Goal: Check status

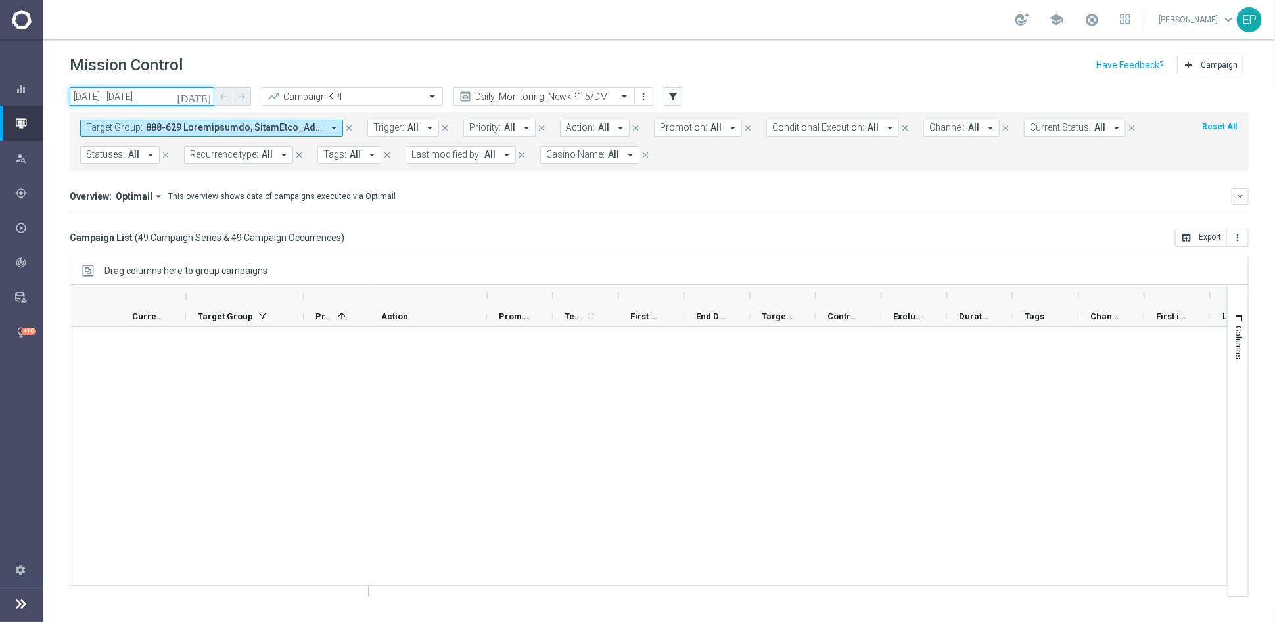
click at [131, 93] on input "[DATE] - [DATE]" at bounding box center [142, 96] width 145 height 18
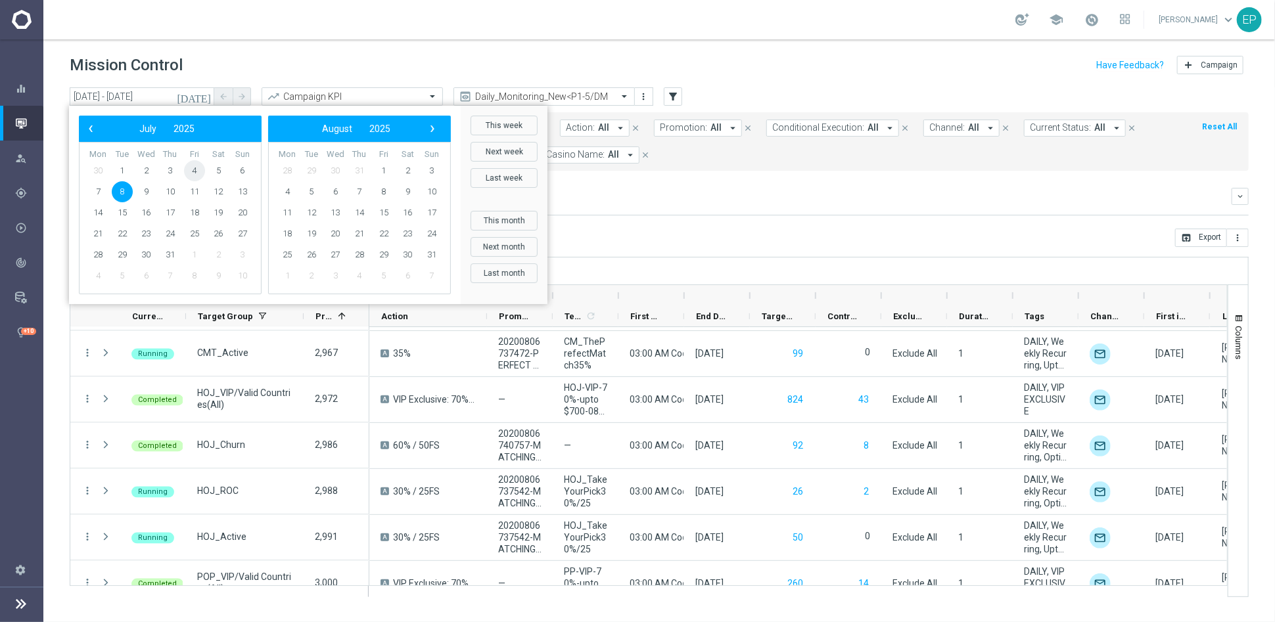
click at [194, 170] on span "4" at bounding box center [194, 170] width 21 height 21
type input "[DATE] - [DATE]"
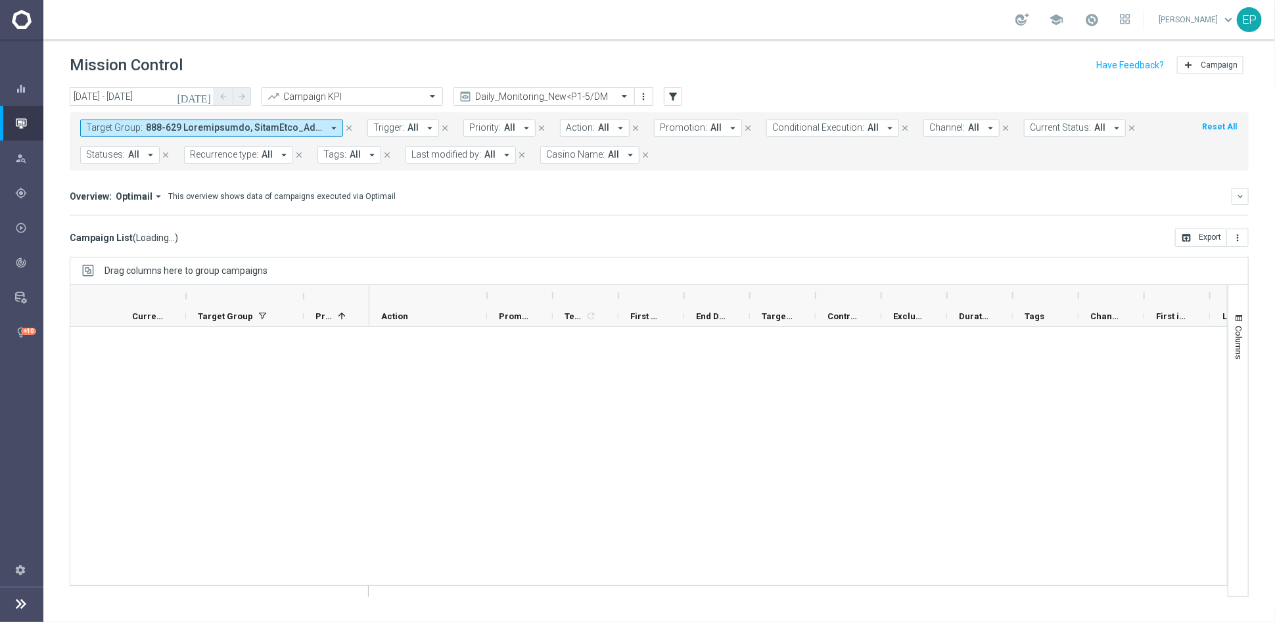
click at [547, 188] on div "Overview: Optimail arrow_drop_down This overview shows data of campaigns execut…" at bounding box center [659, 196] width 1179 height 17
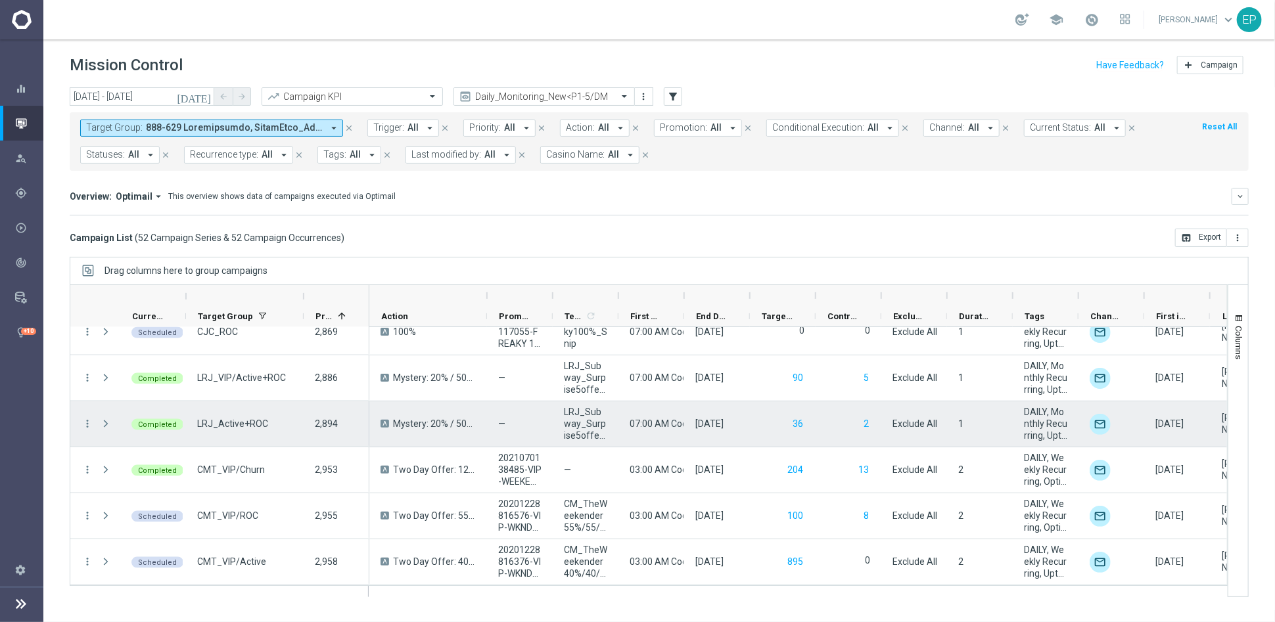
scroll to position [1095, 0]
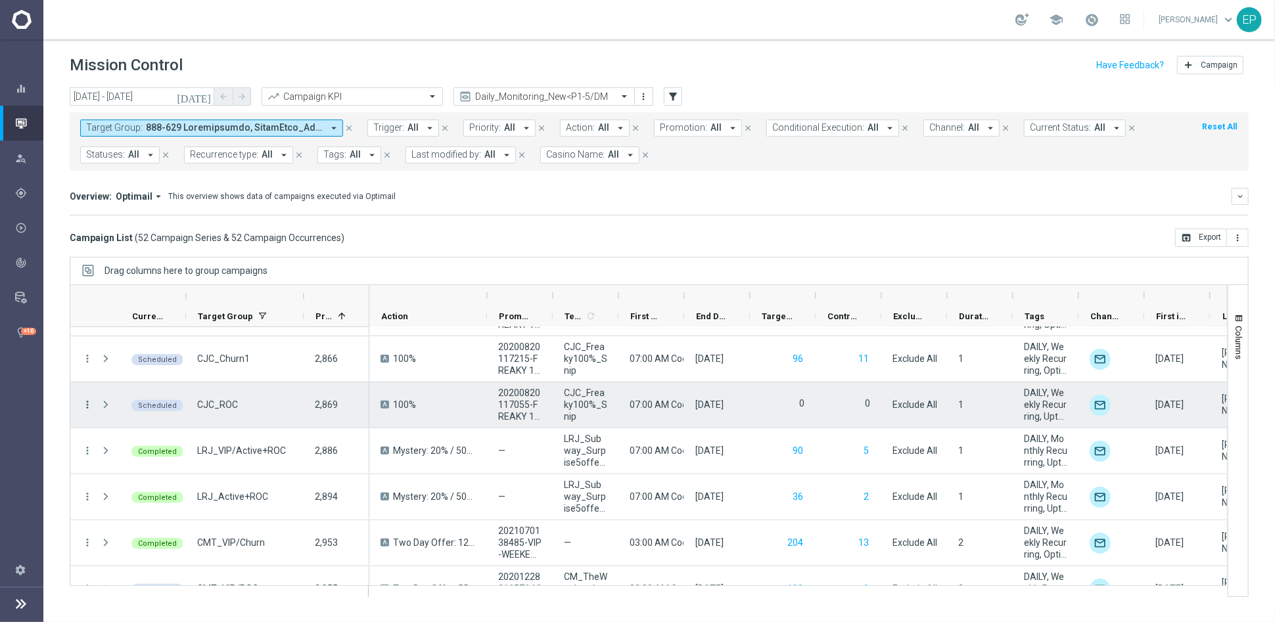
click at [85, 400] on icon "more_vert" at bounding box center [87, 405] width 12 height 12
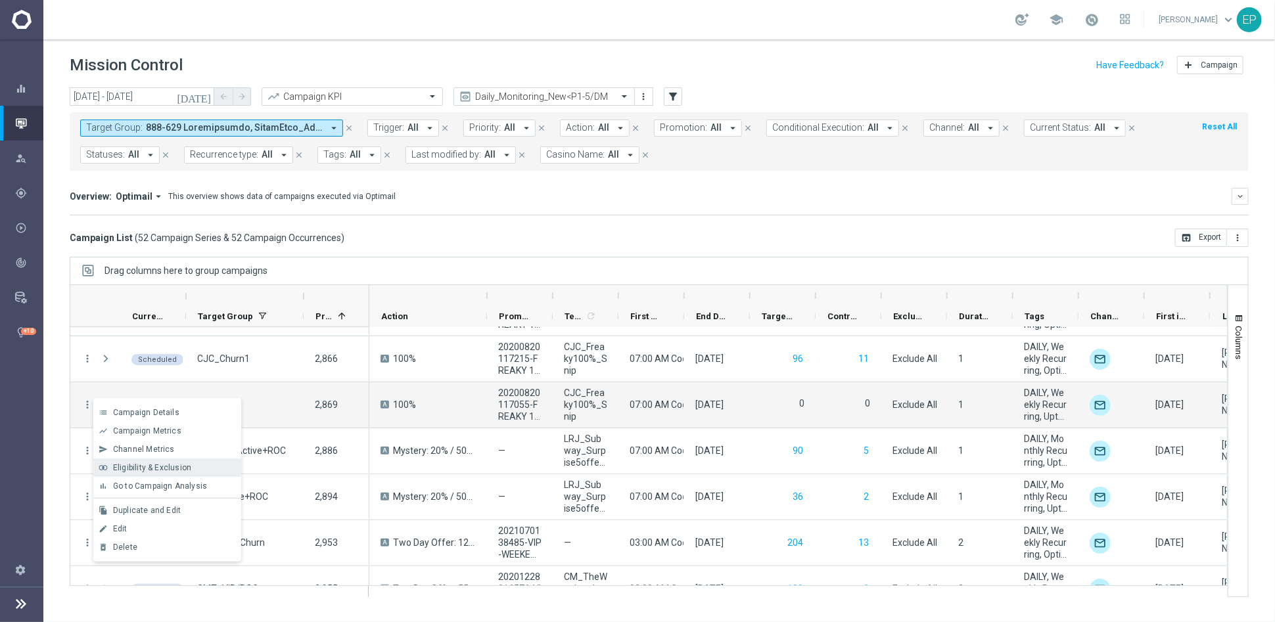
click at [134, 461] on div "join_inner Eligibility & Exclusion" at bounding box center [167, 468] width 148 height 18
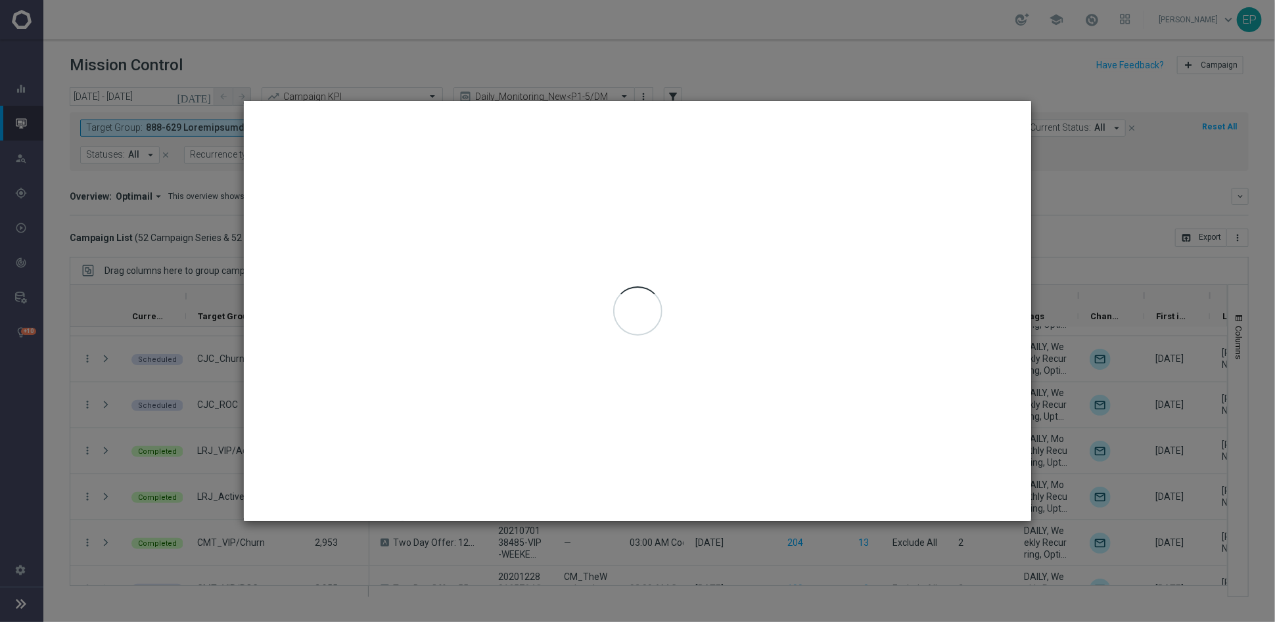
type input "[DATE] - [DATE]"
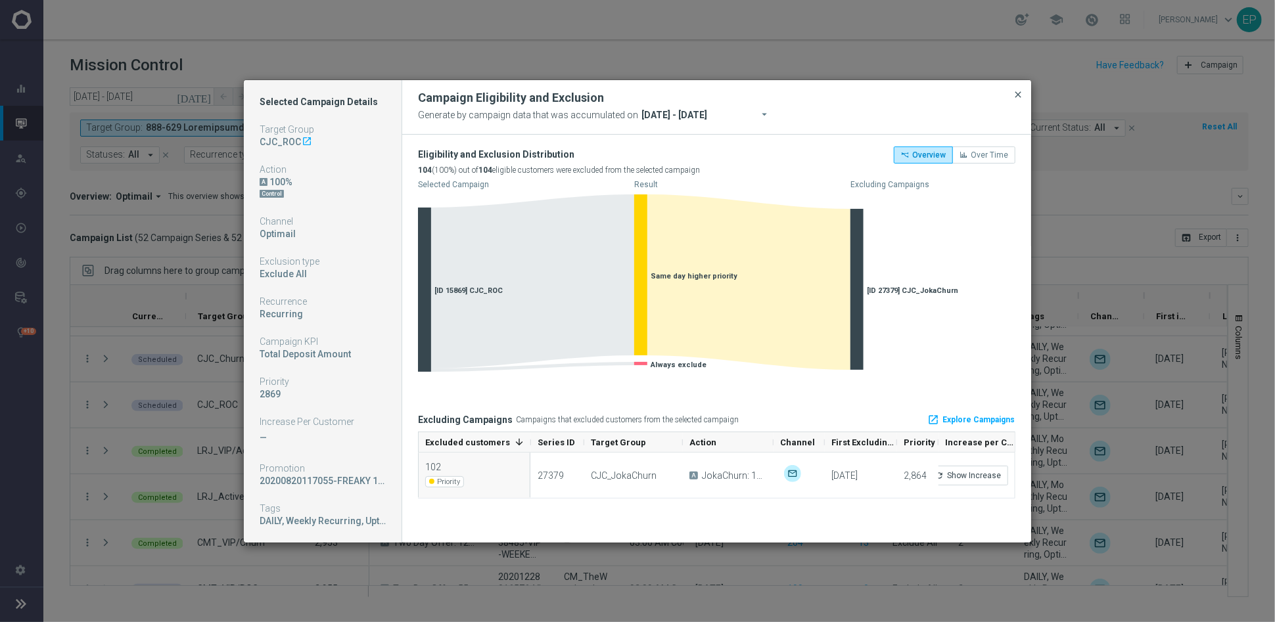
click at [1014, 89] on span "close" at bounding box center [1017, 94] width 11 height 11
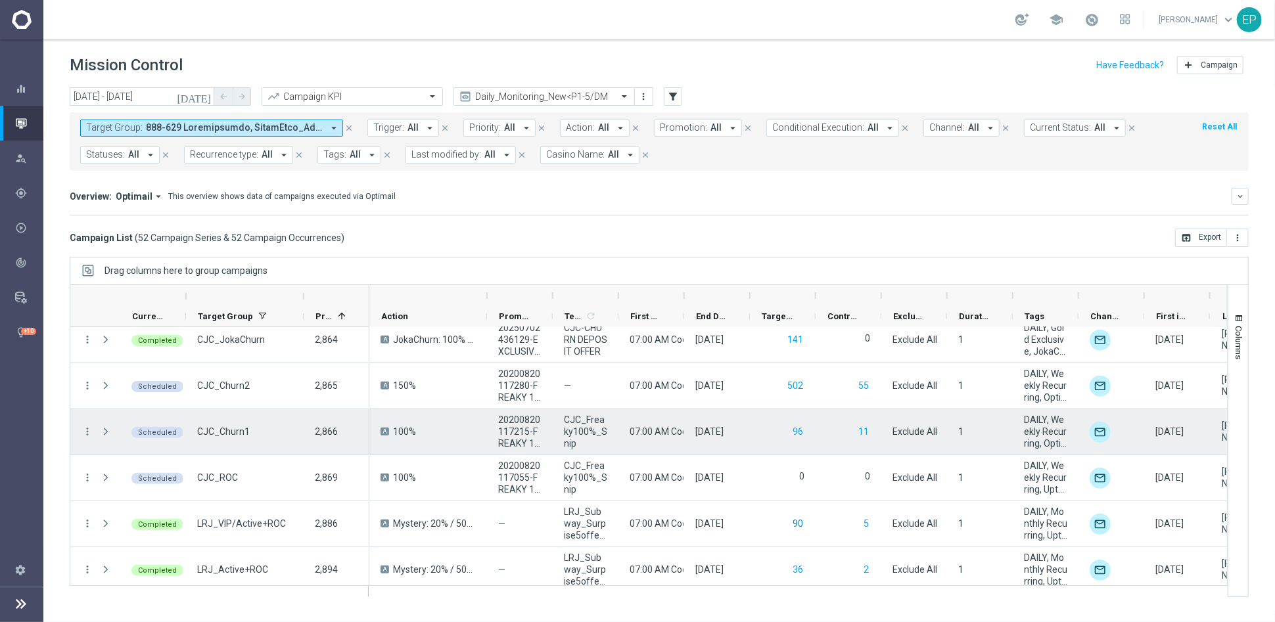
scroll to position [949, 0]
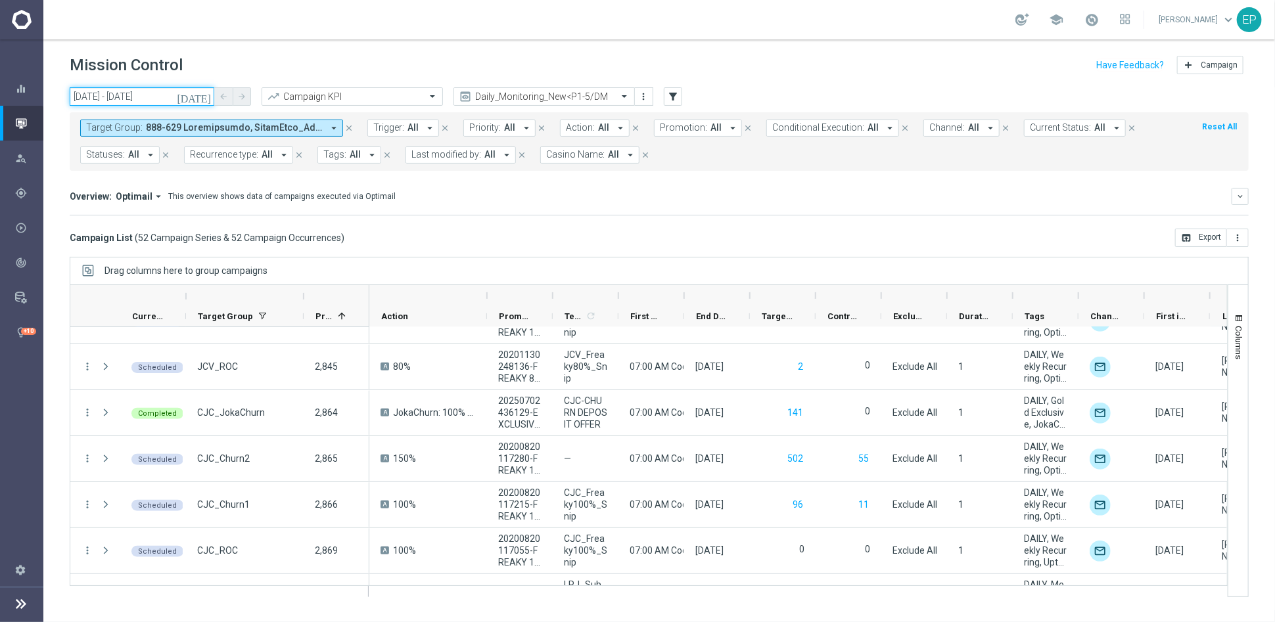
click at [114, 93] on input "[DATE] - [DATE]" at bounding box center [142, 96] width 145 height 18
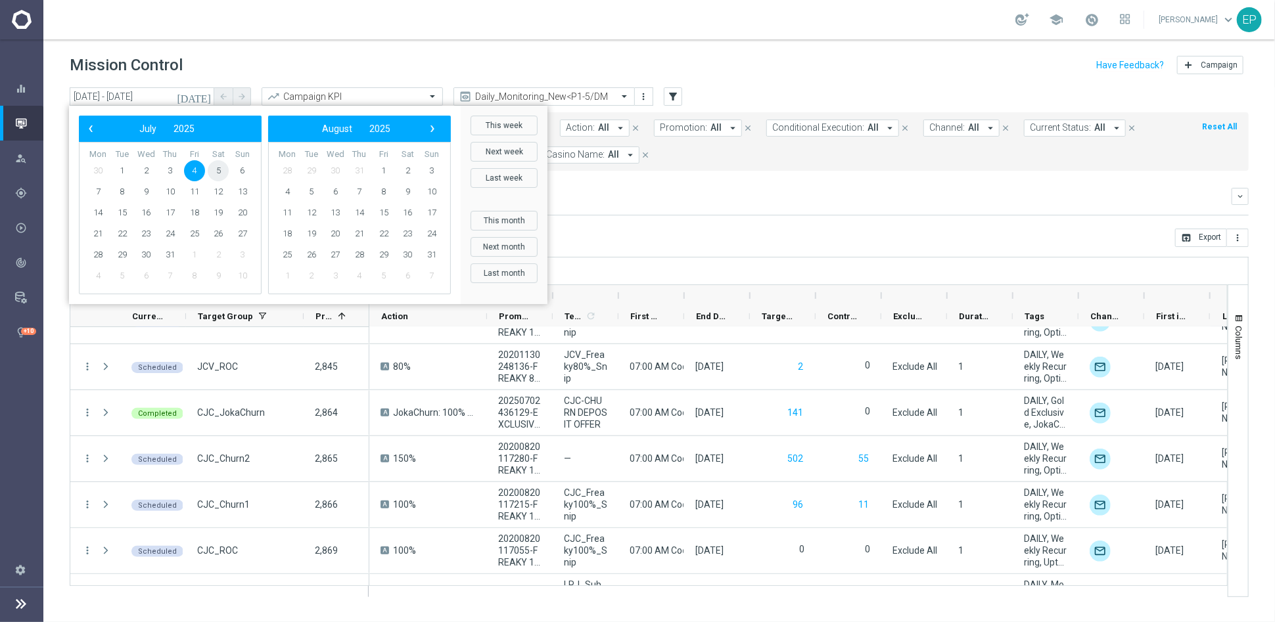
click at [219, 173] on span "5" at bounding box center [218, 170] width 21 height 21
type input "[DATE] - [DATE]"
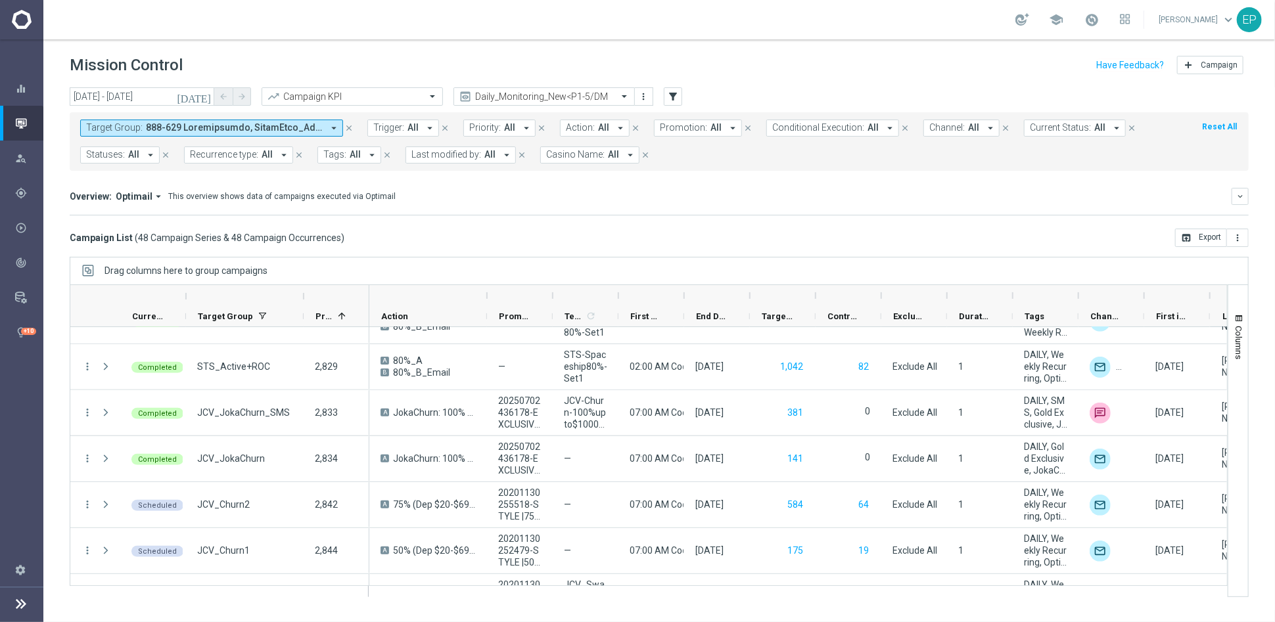
click at [976, 206] on div "Overview: Optimail arrow_drop_down This overview shows data of campaigns execut…" at bounding box center [659, 202] width 1179 height 28
click at [758, 175] on mini-dashboard "Overview: Optimail arrow_drop_down This overview shows data of campaigns execut…" at bounding box center [659, 200] width 1179 height 58
